Goal: Task Accomplishment & Management: Complete application form

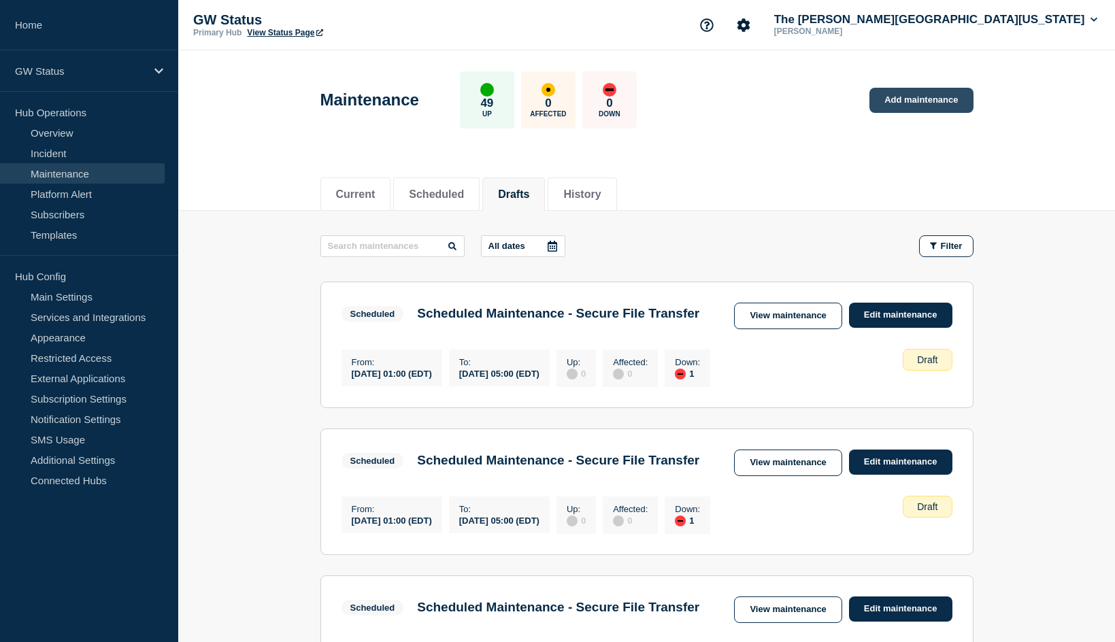
click at [932, 97] on link "Add maintenance" at bounding box center [920, 100] width 103 height 25
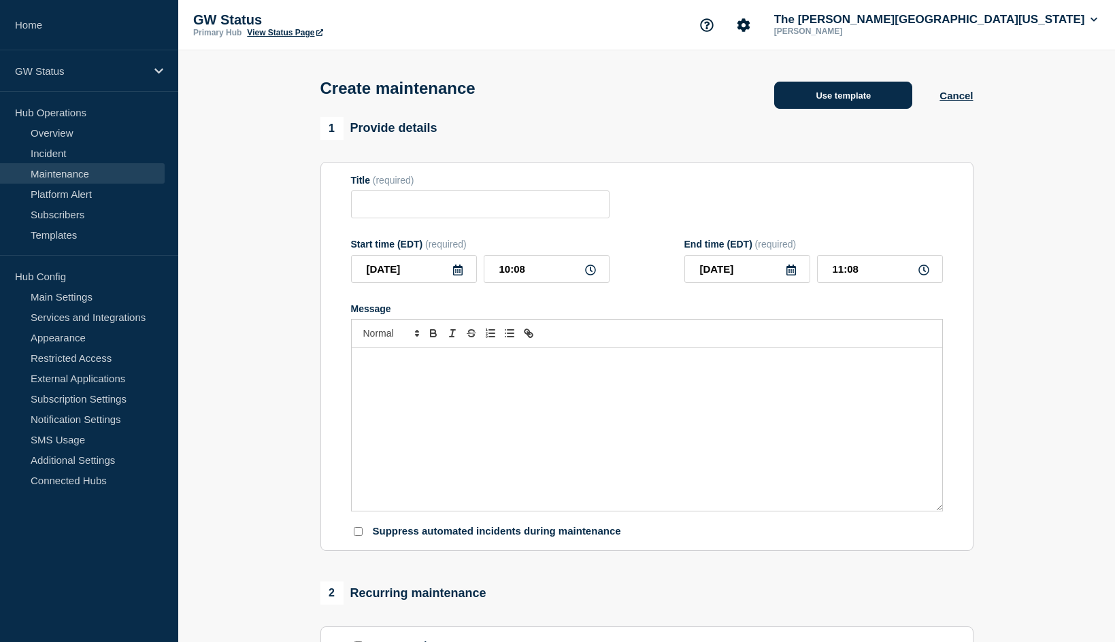
click at [882, 97] on button "Use template" at bounding box center [843, 95] width 138 height 27
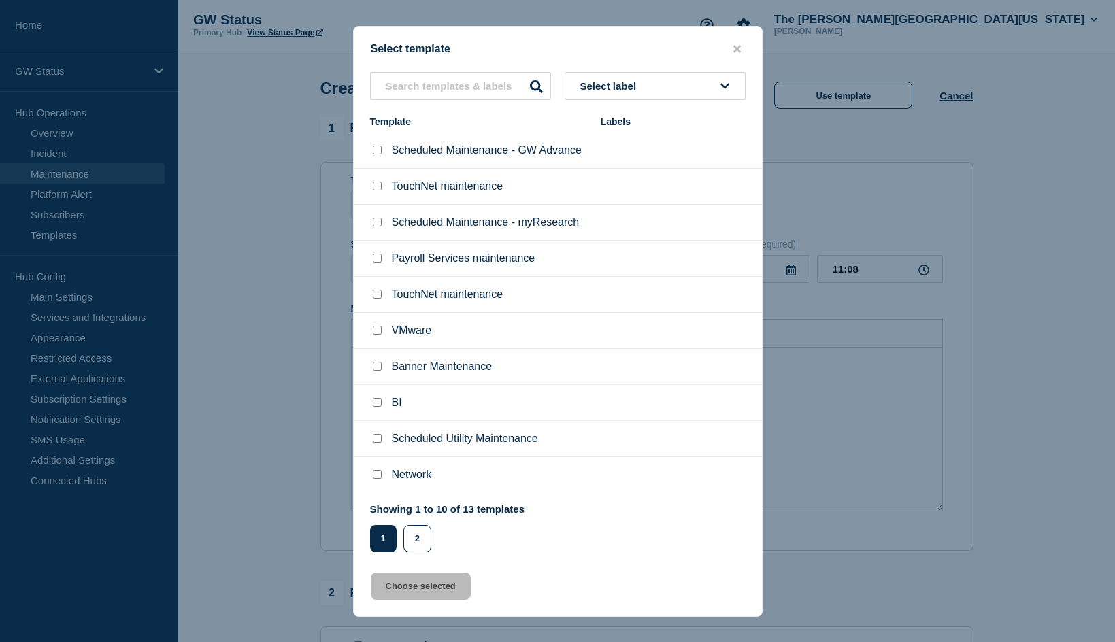
click at [376, 225] on input "Scheduled Maintenance - myResearch checkbox" at bounding box center [377, 222] width 9 height 9
checkbox input "true"
click at [441, 595] on button "Choose selected" at bounding box center [421, 586] width 100 height 27
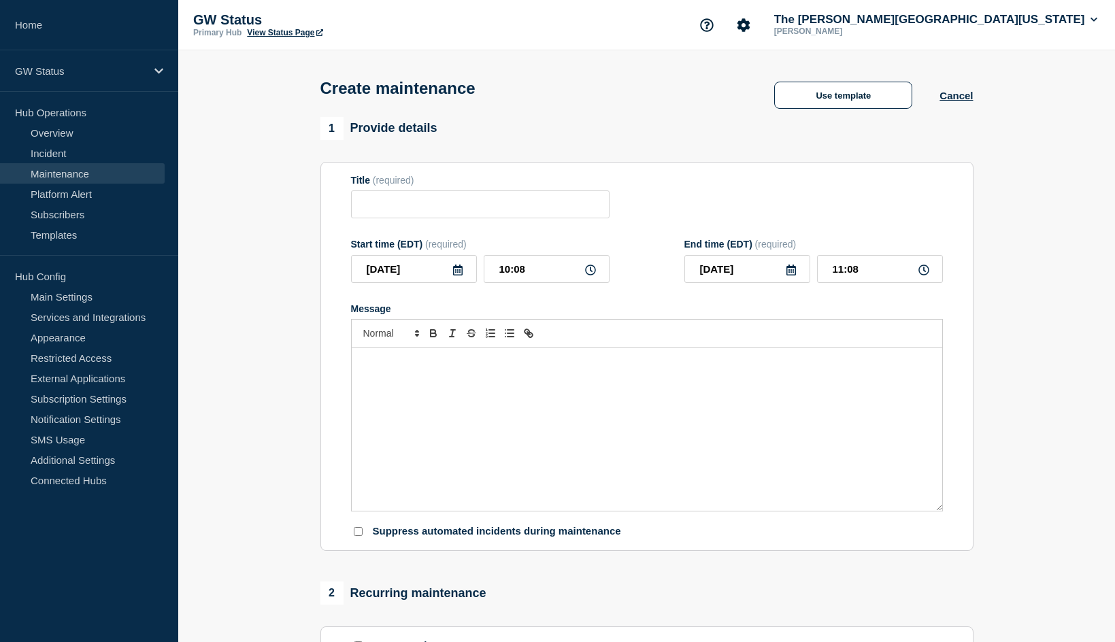
type input "Scheduled Maintenance - myResearch"
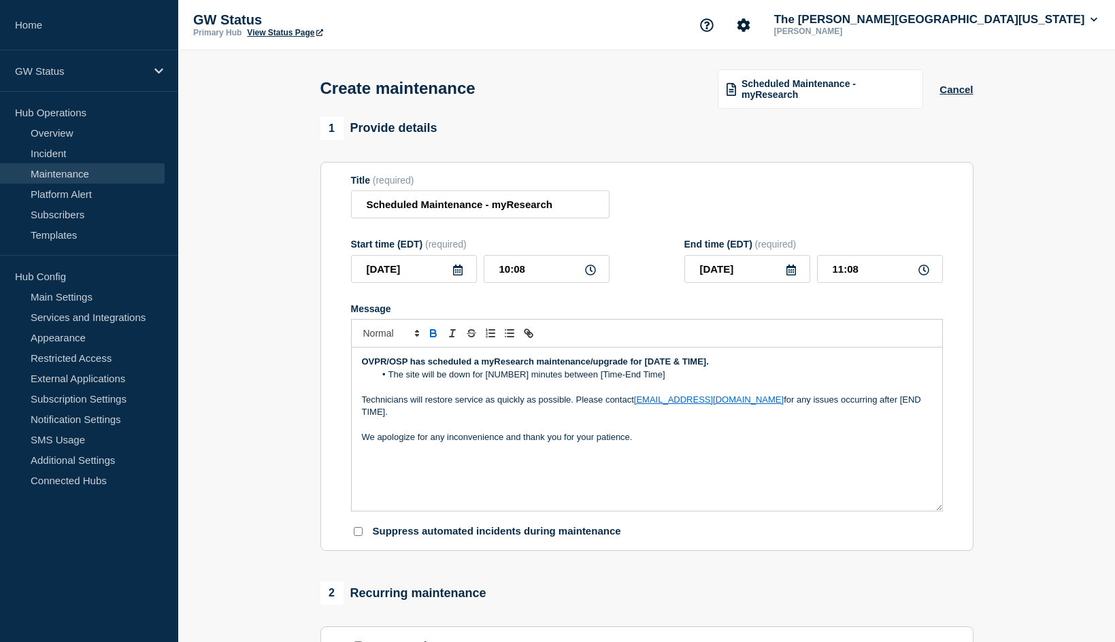
click at [457, 276] on icon at bounding box center [457, 270] width 11 height 11
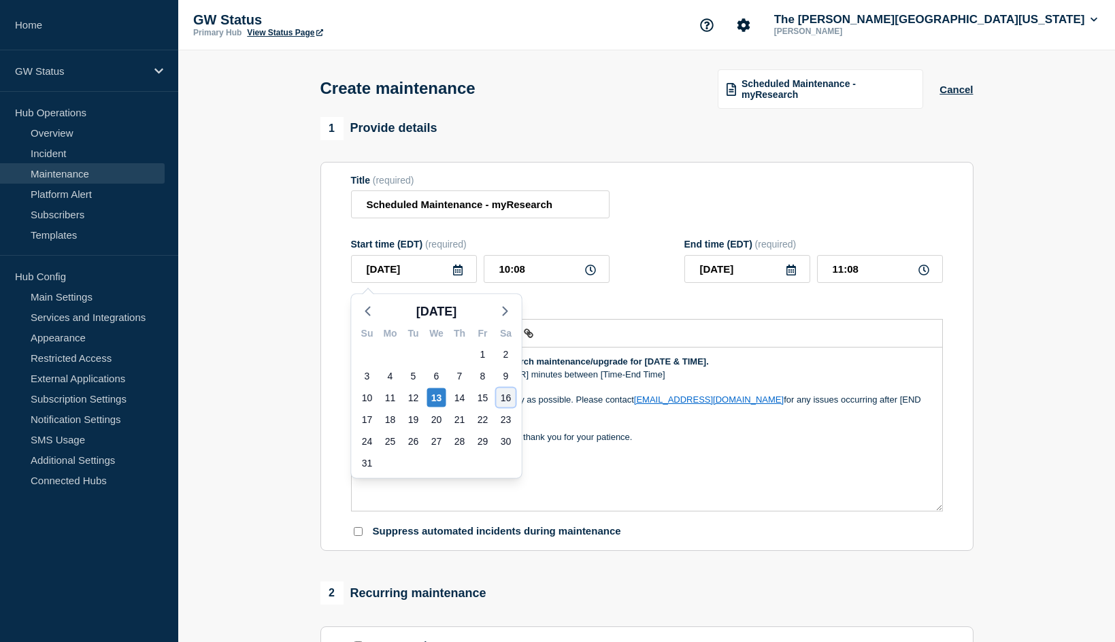
click at [503, 395] on div "16" at bounding box center [506, 397] width 19 height 19
type input "[DATE]"
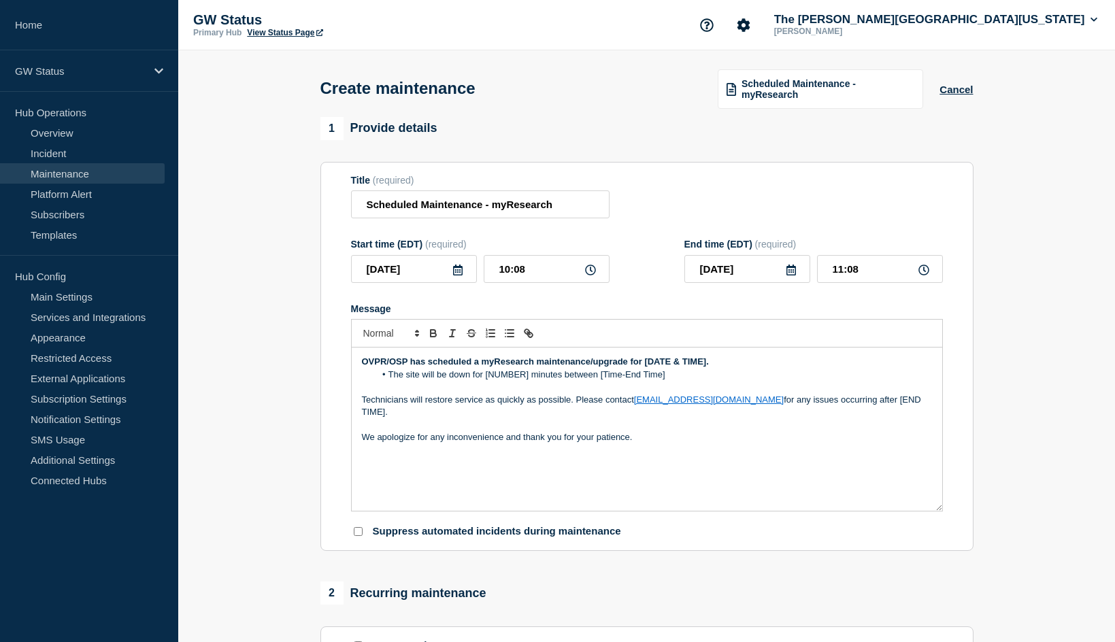
click at [586, 269] on icon at bounding box center [590, 270] width 11 height 11
drag, startPoint x: 538, startPoint y: 270, endPoint x: 474, endPoint y: 268, distance: 64.7
click at [474, 268] on div "[DATE] 10:08" at bounding box center [480, 269] width 259 height 28
type input "13:30"
click at [865, 267] on input "14:30" at bounding box center [880, 269] width 126 height 28
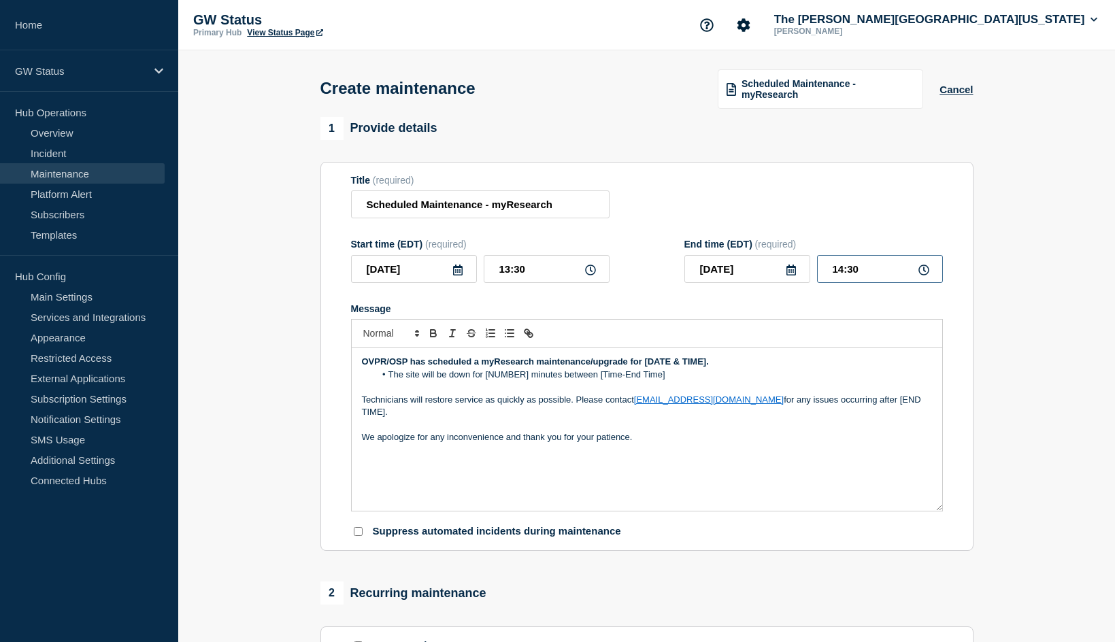
drag, startPoint x: 865, startPoint y: 267, endPoint x: 808, endPoint y: 270, distance: 57.9
click at [808, 270] on div "[DATE] 14:30" at bounding box center [813, 269] width 259 height 28
type input "23:30"
click at [874, 363] on p "OVPR/OSP has scheduled a myResearch maintenance/upgrade for [DATE & TIME]." at bounding box center [647, 362] width 570 height 12
click at [361, 365] on div "OVPR/OSP has scheduled a myResearch maintenance/upgrade for [DATE & TIME]. The …" at bounding box center [647, 429] width 591 height 163
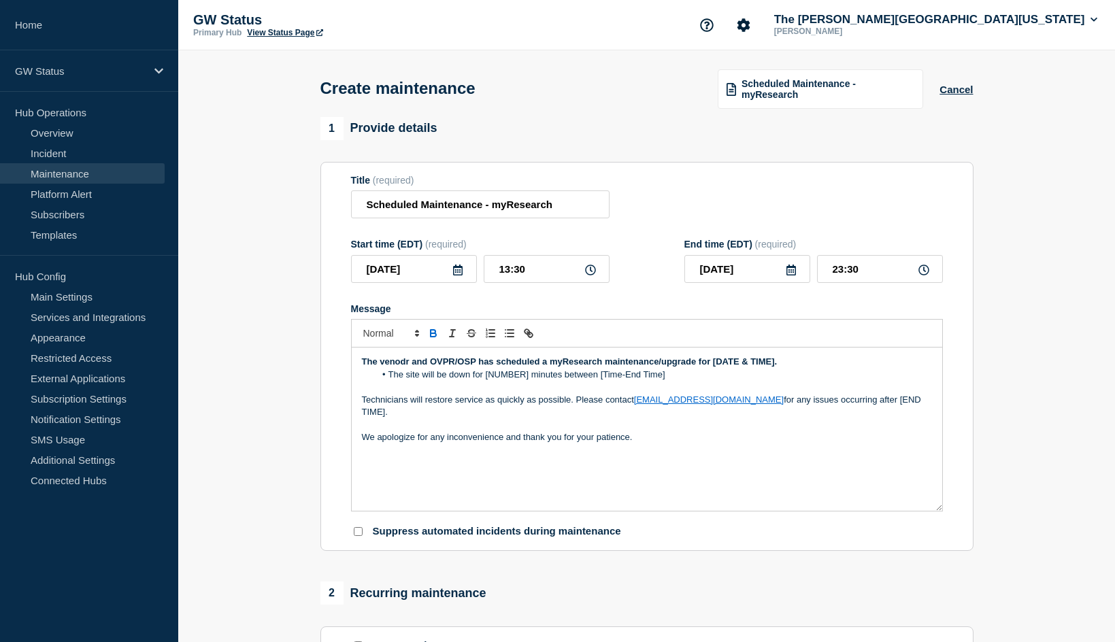
click at [476, 367] on strong "The venodr and OVPR/OSP has scheduled a myResearch maintenance/upgrade for [DAT…" at bounding box center [570, 361] width 416 height 10
click at [494, 367] on strong "The venodr and OVPR/OSP has scheduled a myResearch maintenance/upgrade for [DAT…" at bounding box center [570, 361] width 416 height 10
click at [394, 366] on strong "The venodr and OVPR/OSP has scheduled a myResearch maintenance/upgrade for [DAT…" at bounding box center [570, 361] width 416 height 10
drag, startPoint x: 476, startPoint y: 365, endPoint x: 454, endPoint y: 366, distance: 21.1
click at [454, 366] on strong "The vendor and OVPR/OSP has scheduled a myResearch maintenance/upgrade for [DAT…" at bounding box center [570, 361] width 416 height 10
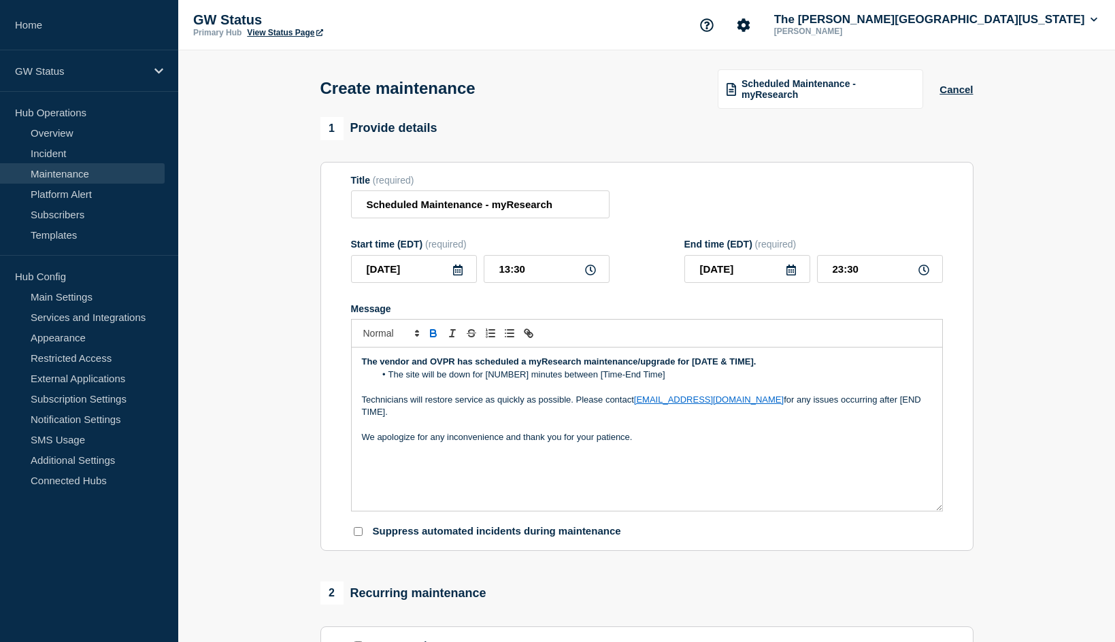
click at [471, 364] on strong "The vendor and OVPR has scheduled a myResearch maintenance/upgrade for [DATE & …" at bounding box center [559, 361] width 395 height 10
drag, startPoint x: 680, startPoint y: 364, endPoint x: 644, endPoint y: 365, distance: 36.1
click at [644, 365] on strong "The vendor and OVPR have scheduled a myResearch maintenance/upgrade for [DATE &…" at bounding box center [561, 361] width 399 height 10
drag, startPoint x: 530, startPoint y: 369, endPoint x: 545, endPoint y: 371, distance: 15.1
click at [531, 367] on strong "The vendor and OVPR have scheduled a myResearch maintenance for [DATE & TIME]." at bounding box center [543, 361] width 362 height 10
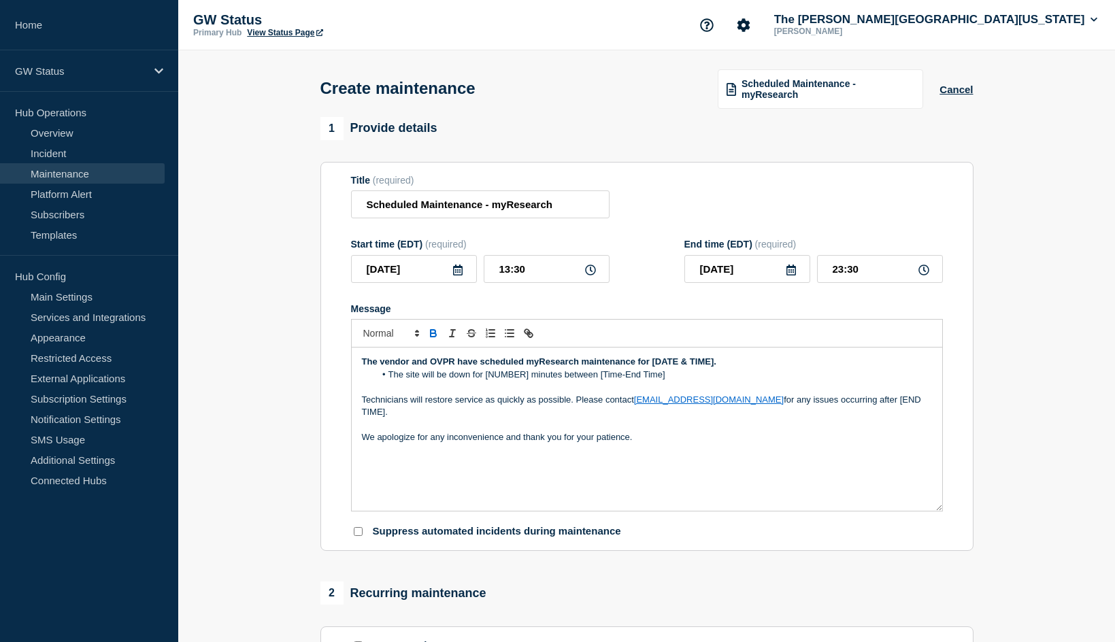
drag, startPoint x: 720, startPoint y: 365, endPoint x: 652, endPoint y: 365, distance: 68.0
click at [652, 365] on p "The vendor and OVPR have scheduled myResearch maintenance for [DATE & TIME]." at bounding box center [647, 362] width 570 height 12
drag, startPoint x: 674, startPoint y: 378, endPoint x: 426, endPoint y: 380, distance: 247.6
click at [426, 380] on li "The site will be down for [NUMBER] minutes between [Time-End Time]" at bounding box center [653, 375] width 557 height 12
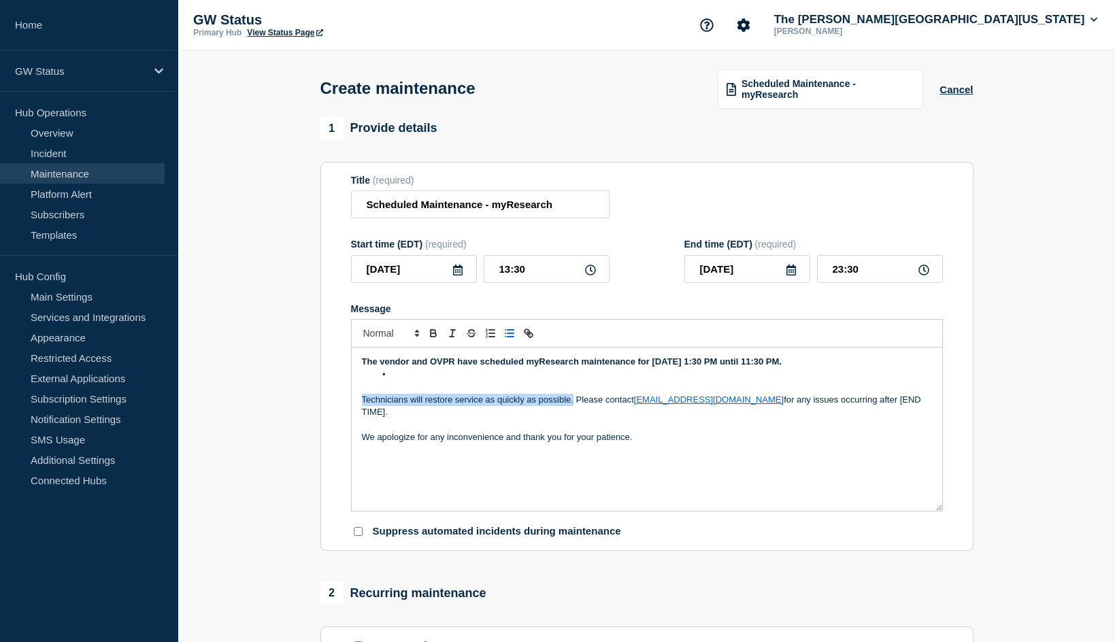
drag, startPoint x: 574, startPoint y: 403, endPoint x: 318, endPoint y: 405, distance: 256.5
click at [318, 405] on div "1 Provide details Title (required) Scheduled Maintenance - myResearch Start tim…" at bounding box center [646, 589] width 669 height 944
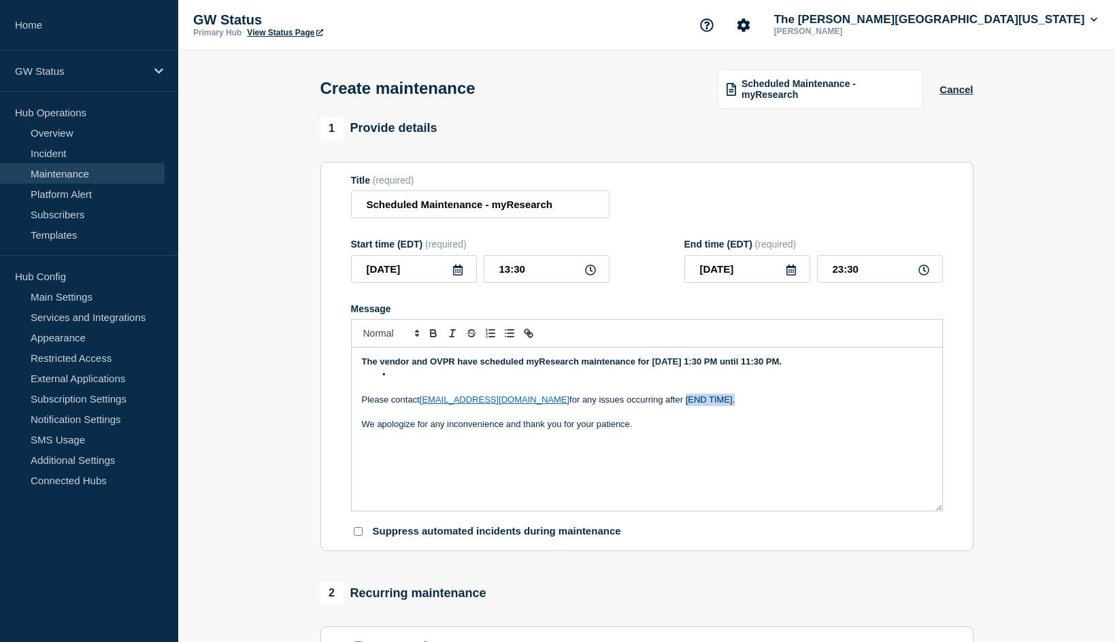
drag, startPoint x: 677, startPoint y: 405, endPoint x: 627, endPoint y: 401, distance: 49.8
click at [627, 401] on p "Please contact [EMAIL_ADDRESS][DOMAIN_NAME] for any issues occurring after [END…" at bounding box center [647, 400] width 570 height 12
click at [446, 378] on li "Message" at bounding box center [653, 375] width 557 height 12
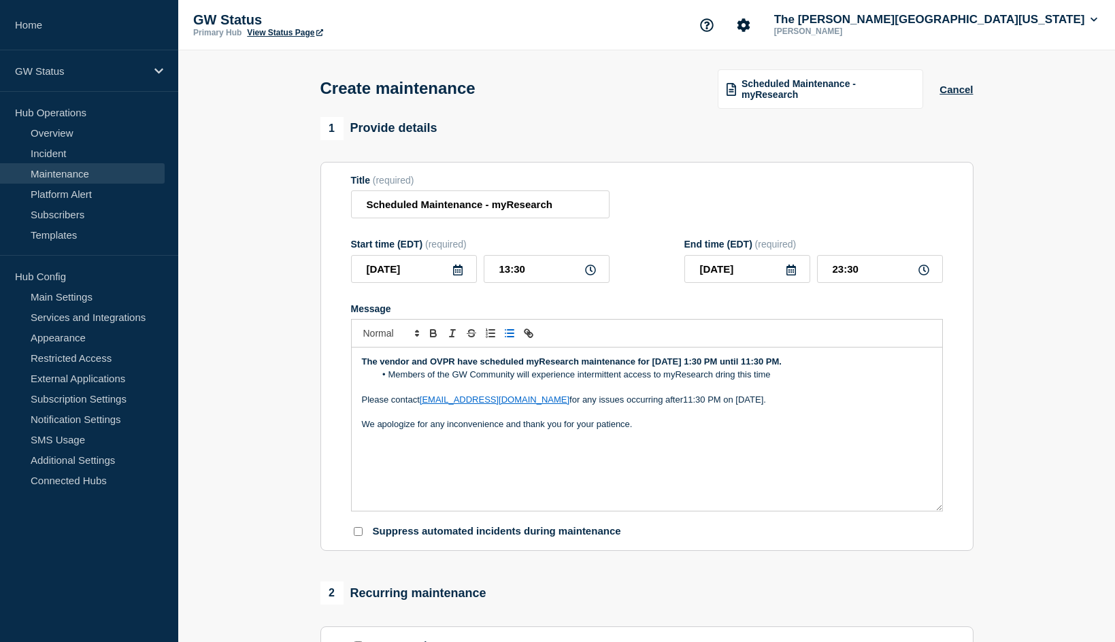
click at [824, 450] on div "The vendor and OVPR have scheduled myResearch maintenance for [DATE] 1:30 PM un…" at bounding box center [647, 429] width 591 height 163
click at [814, 381] on li "Members of the GW Community will experience intermittent access to myResearch d…" at bounding box center [653, 375] width 557 height 12
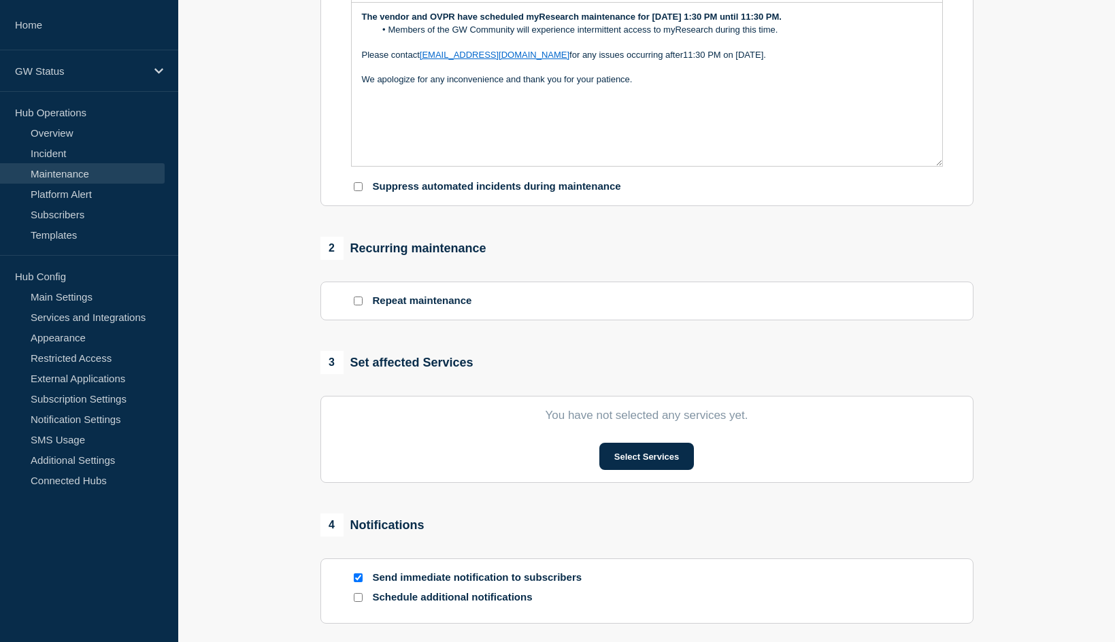
scroll to position [476, 0]
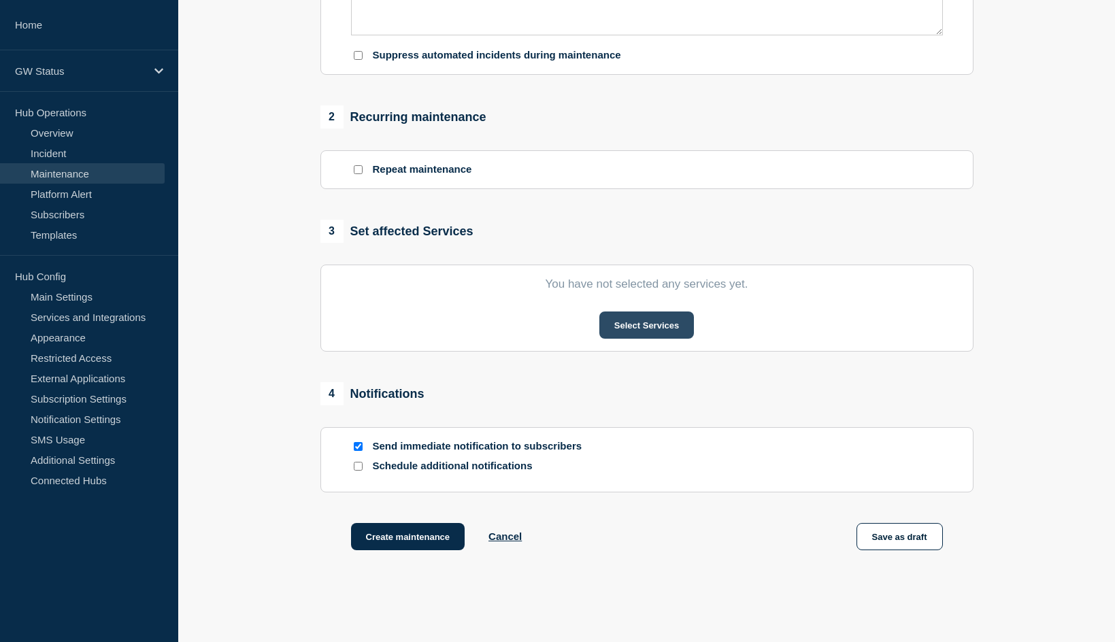
click at [640, 326] on button "Select Services" at bounding box center [646, 325] width 95 height 27
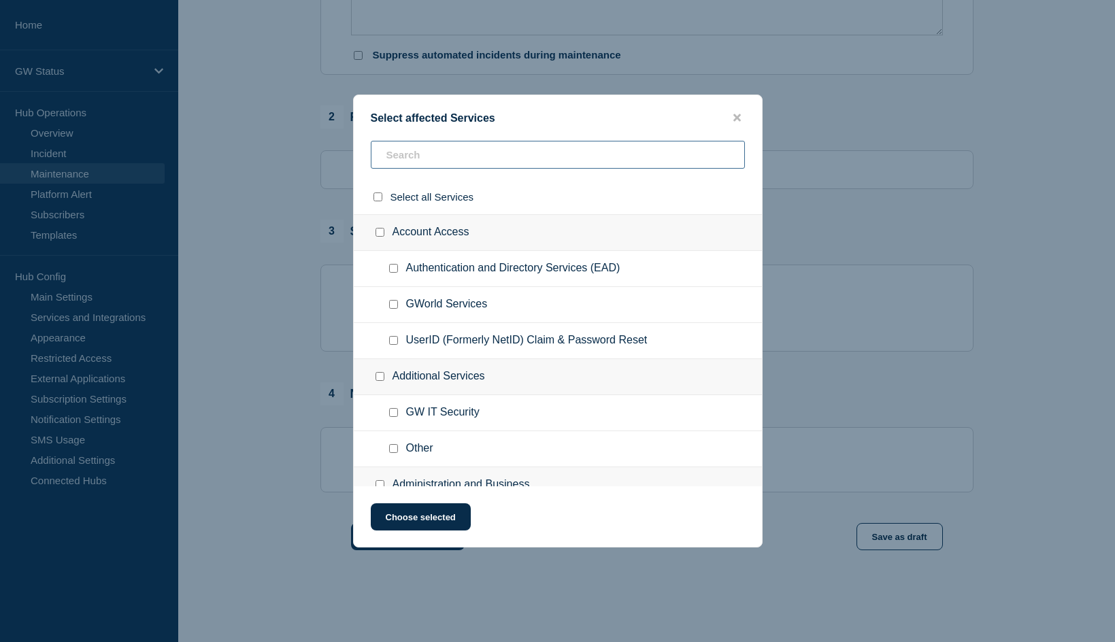
click at [521, 159] on input "text" at bounding box center [558, 155] width 374 height 28
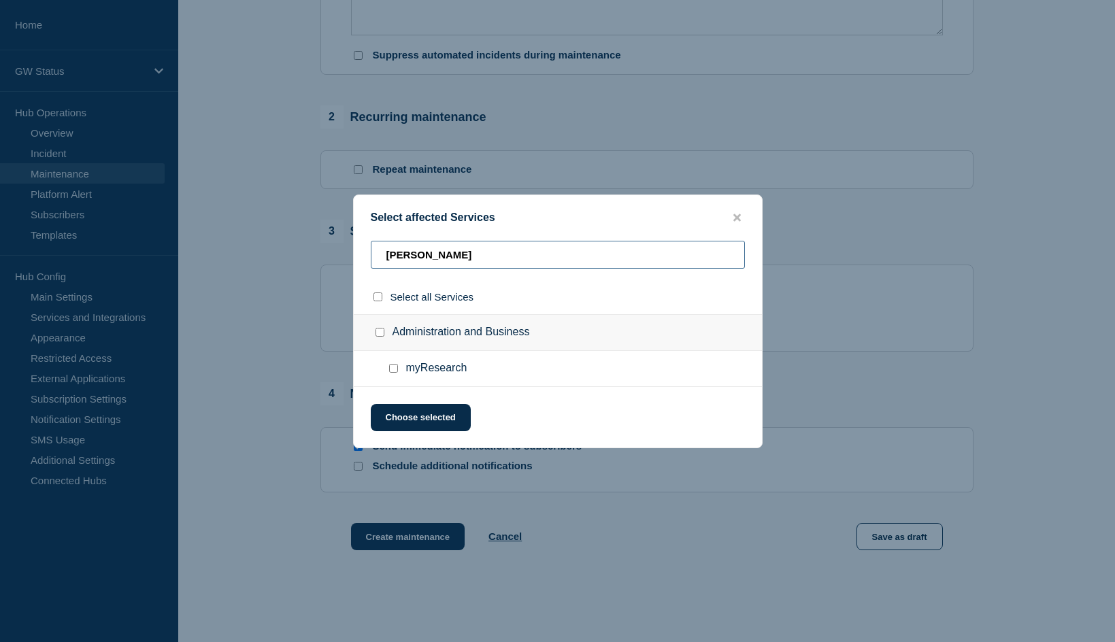
type input "[PERSON_NAME]"
click at [396, 366] on input "myResearch checkbox" at bounding box center [393, 368] width 9 height 9
checkbox input "true"
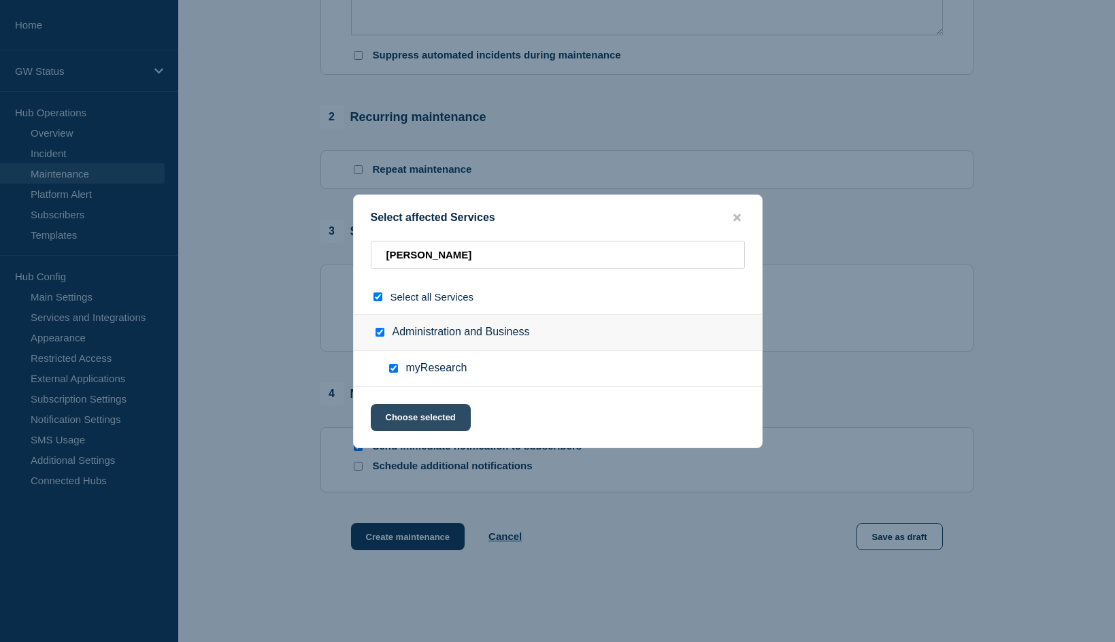
click at [421, 425] on button "Choose selected" at bounding box center [421, 417] width 100 height 27
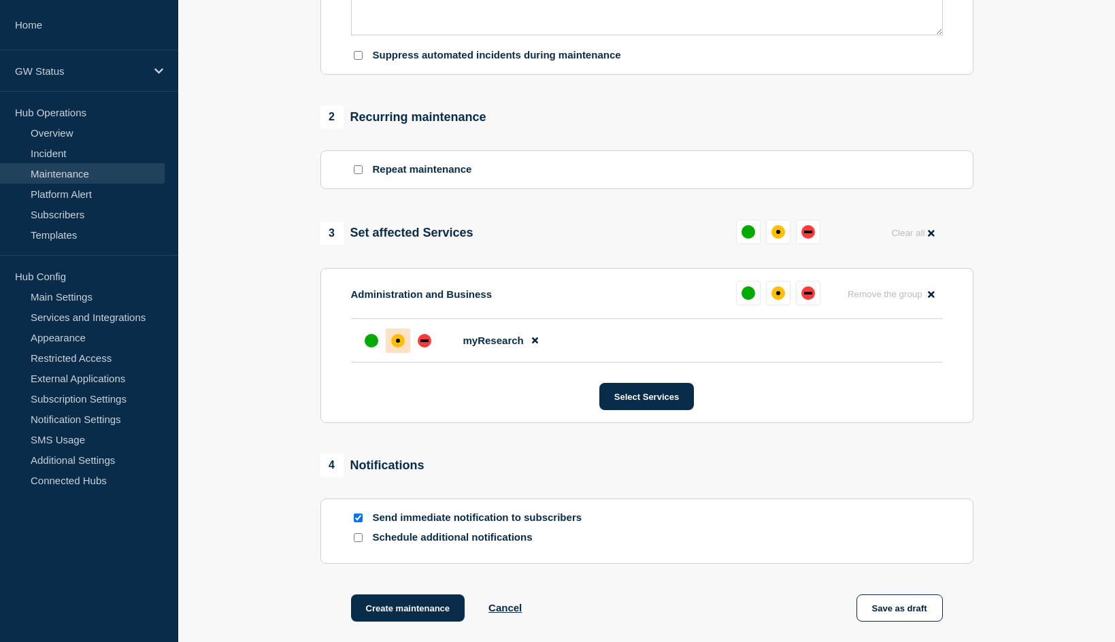
click at [393, 340] on div at bounding box center [398, 341] width 24 height 24
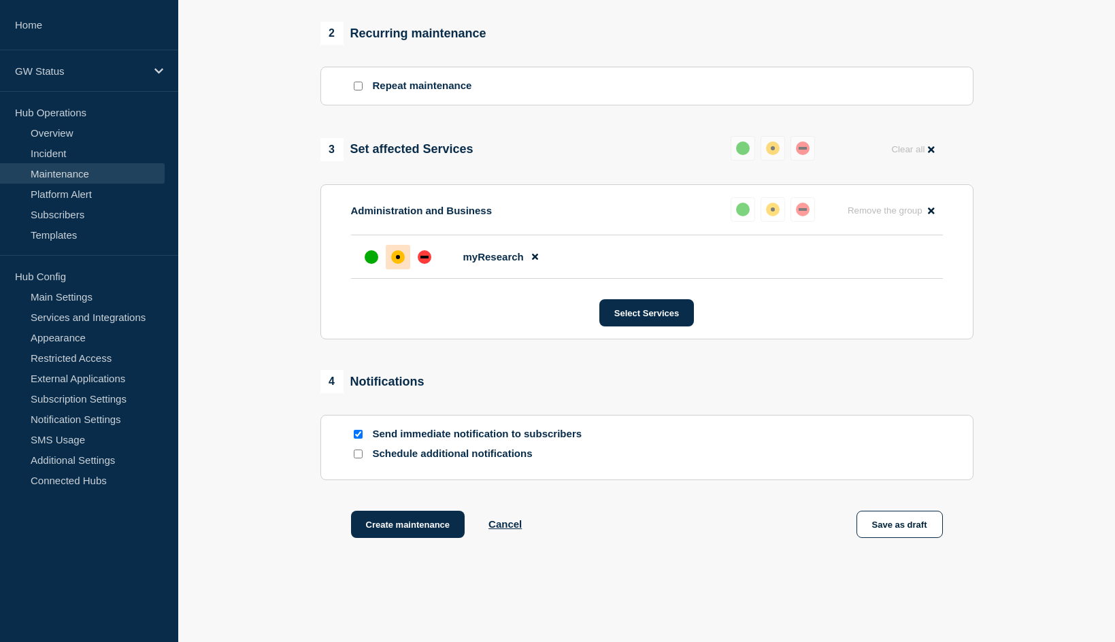
scroll to position [618, 0]
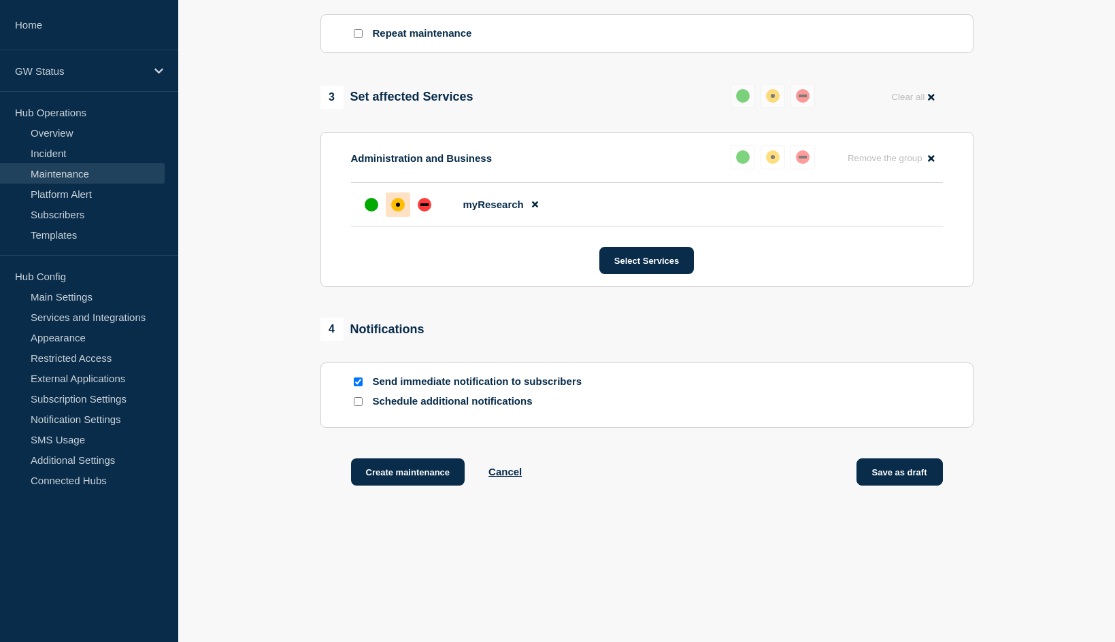
click at [925, 476] on button "Save as draft" at bounding box center [900, 472] width 86 height 27
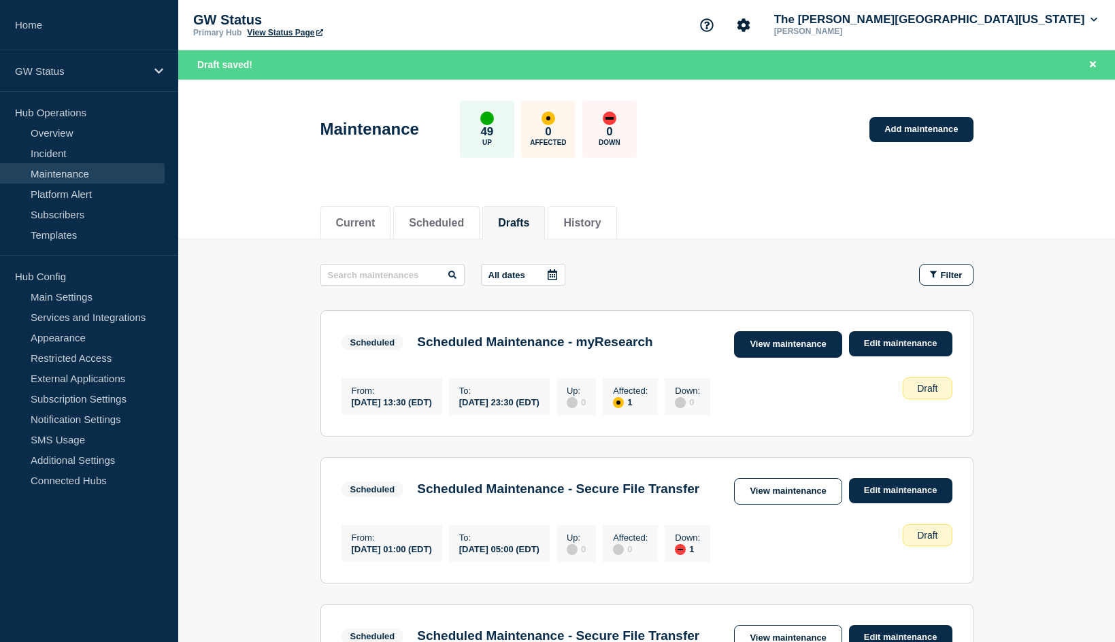
click at [803, 346] on link "View maintenance" at bounding box center [787, 344] width 107 height 27
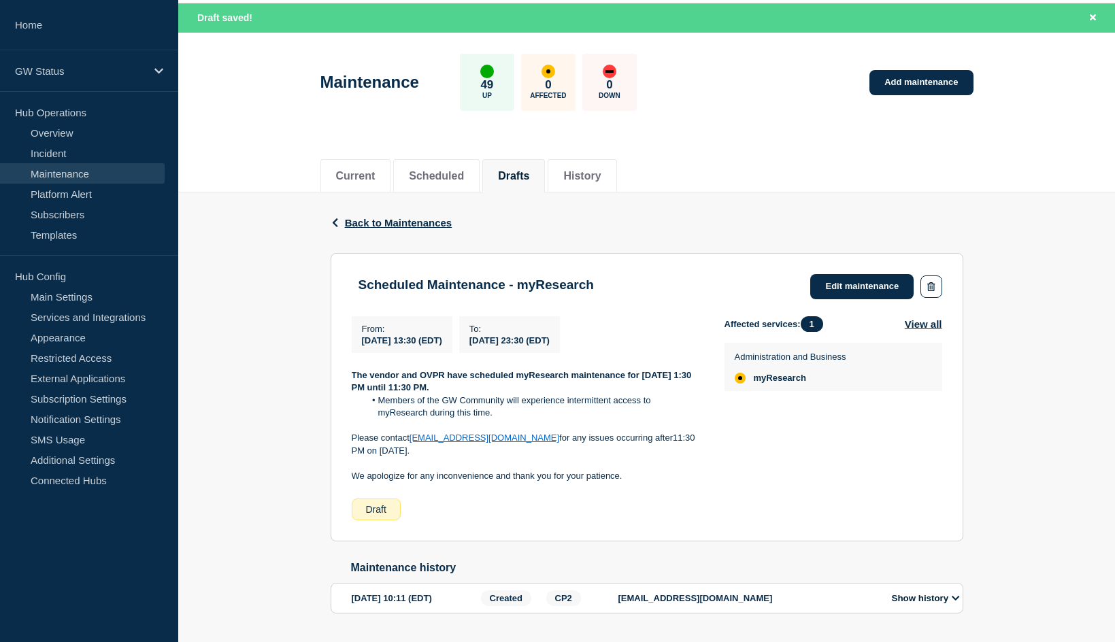
scroll to position [68, 0]
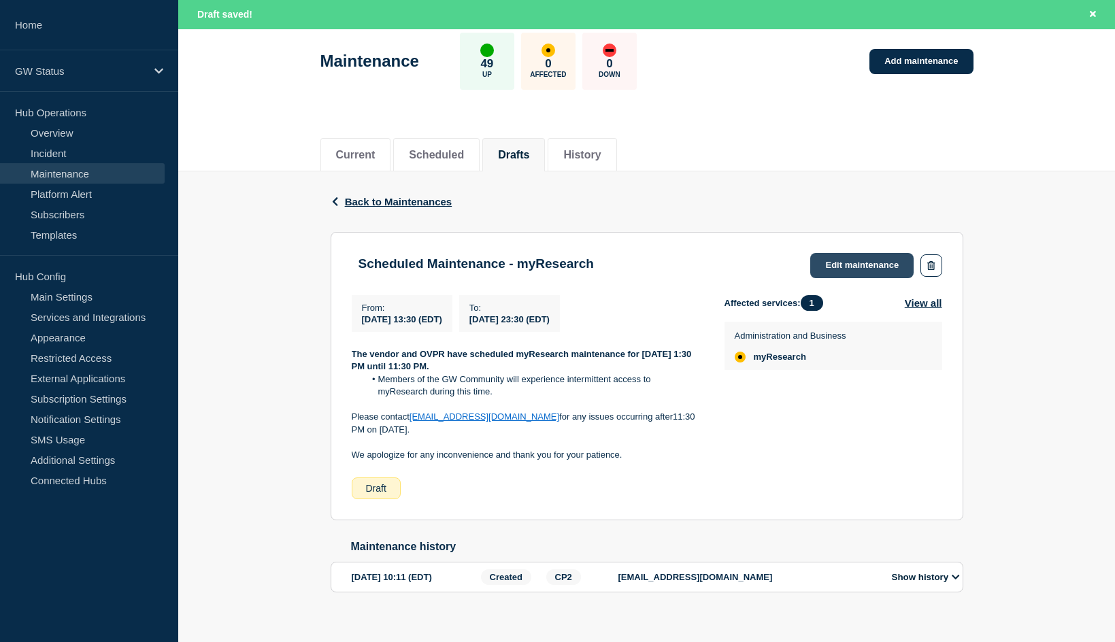
click at [878, 261] on link "Edit maintenance" at bounding box center [861, 265] width 103 height 25
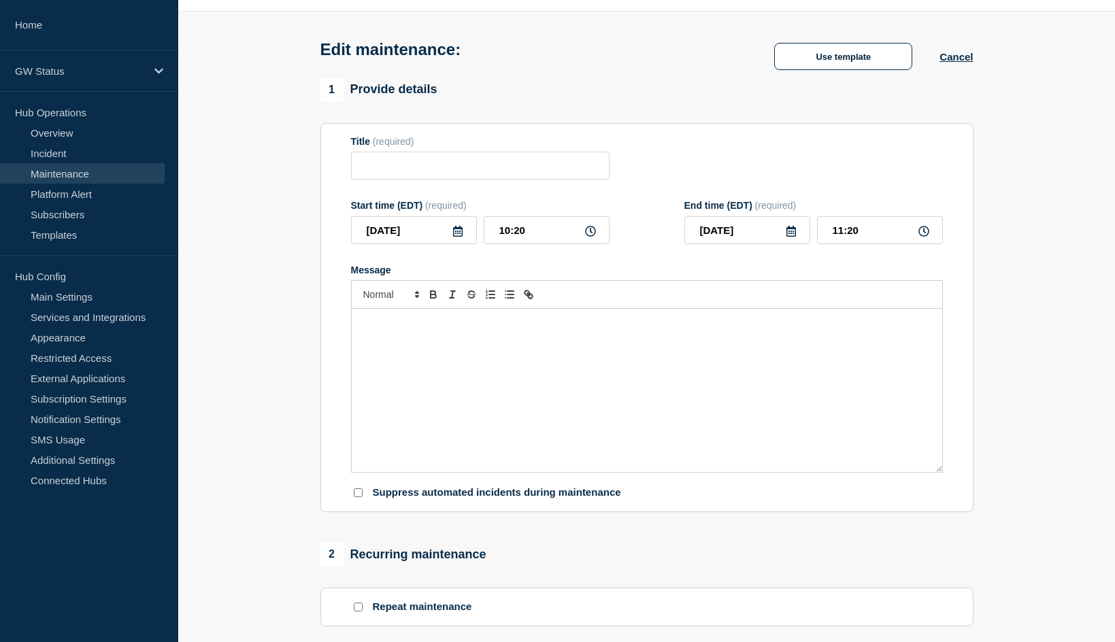
type input "Scheduled Maintenance - myResearch"
type input "[DATE]"
type input "13:30"
type input "[DATE]"
type input "23:30"
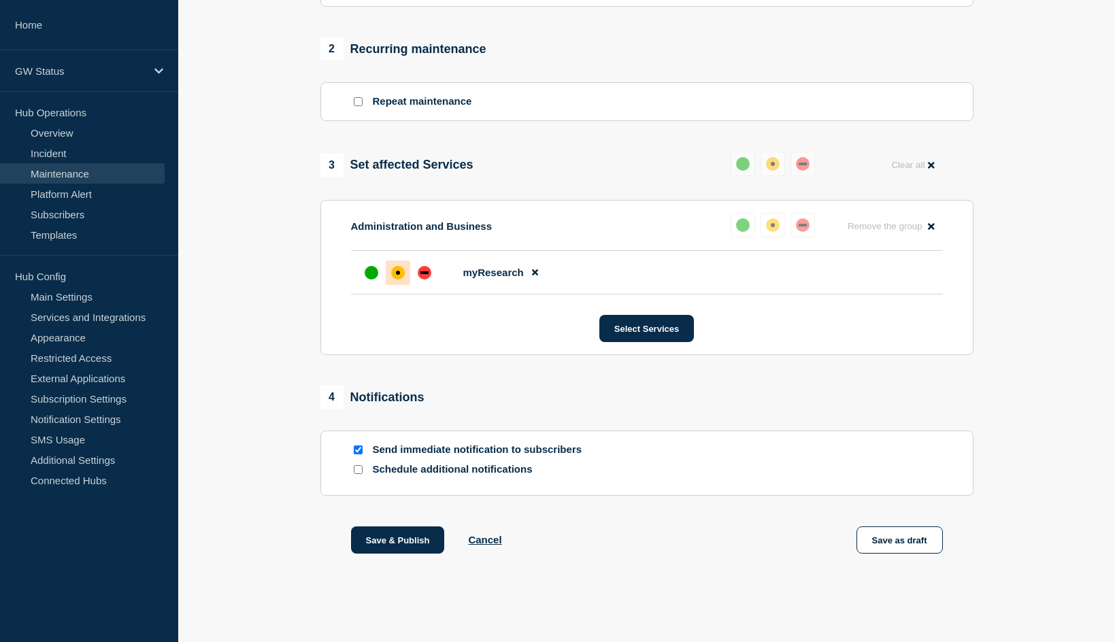
scroll to position [573, 0]
click at [409, 544] on button "Save & Publish" at bounding box center [398, 540] width 94 height 27
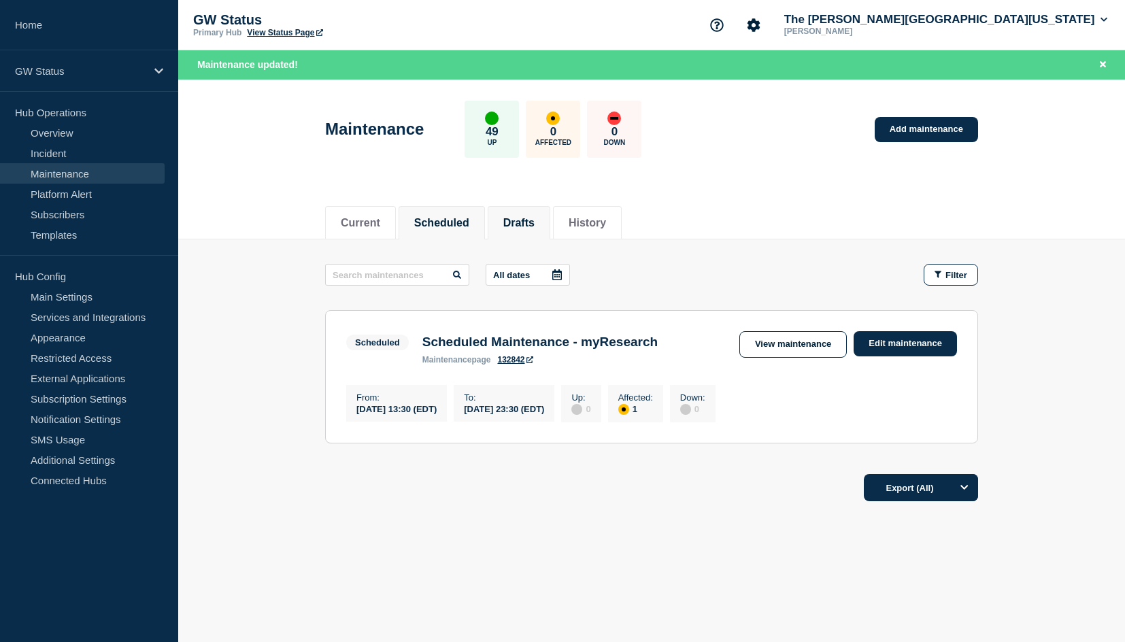
click at [529, 218] on button "Drafts" at bounding box center [518, 223] width 31 height 12
